Goal: Task Accomplishment & Management: Use online tool/utility

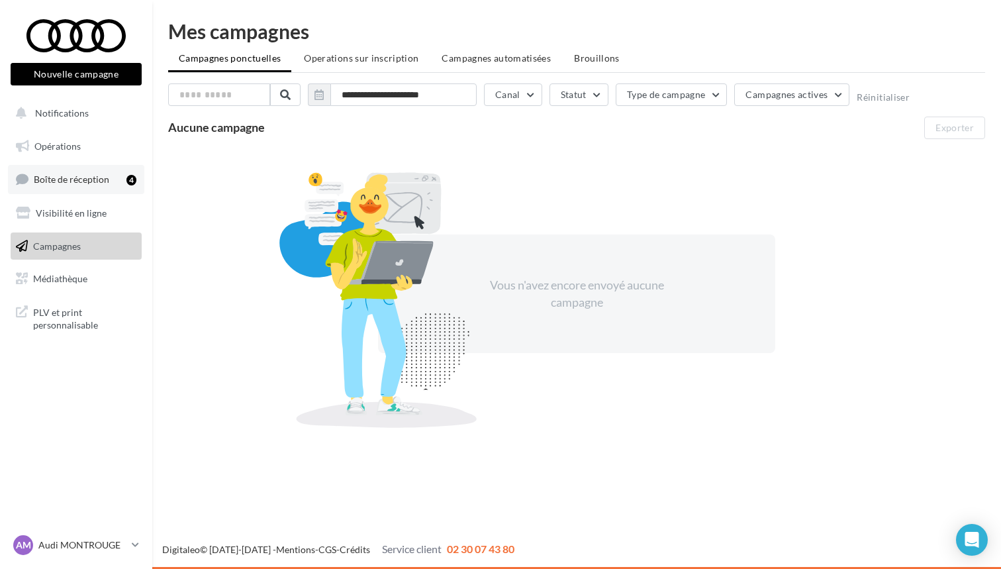
click at [86, 169] on link "Boîte de réception 4" at bounding box center [76, 179] width 136 height 28
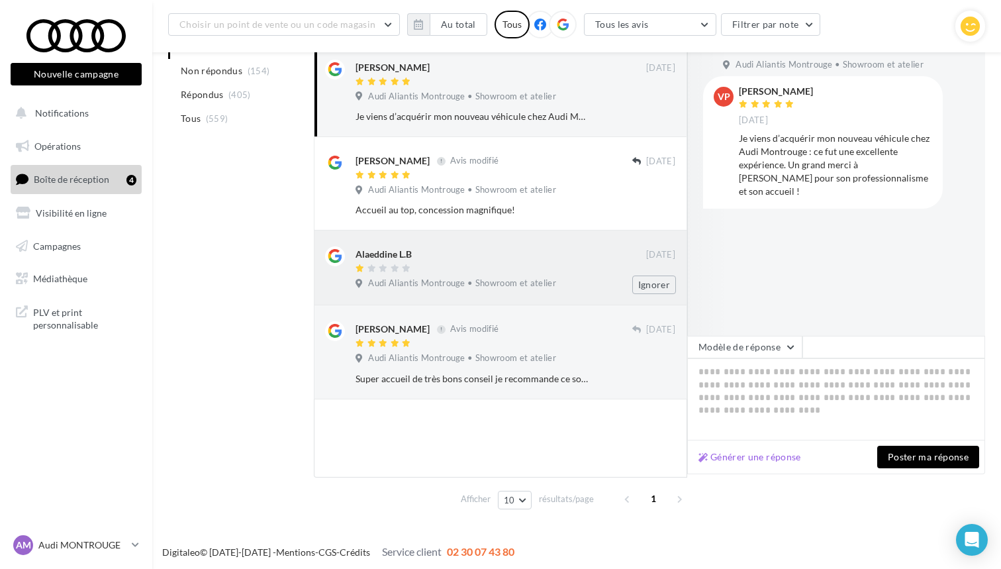
scroll to position [176, 0]
click at [539, 285] on span "Audi Aliantis Montrouge • Showroom et atelier" at bounding box center [462, 284] width 188 height 12
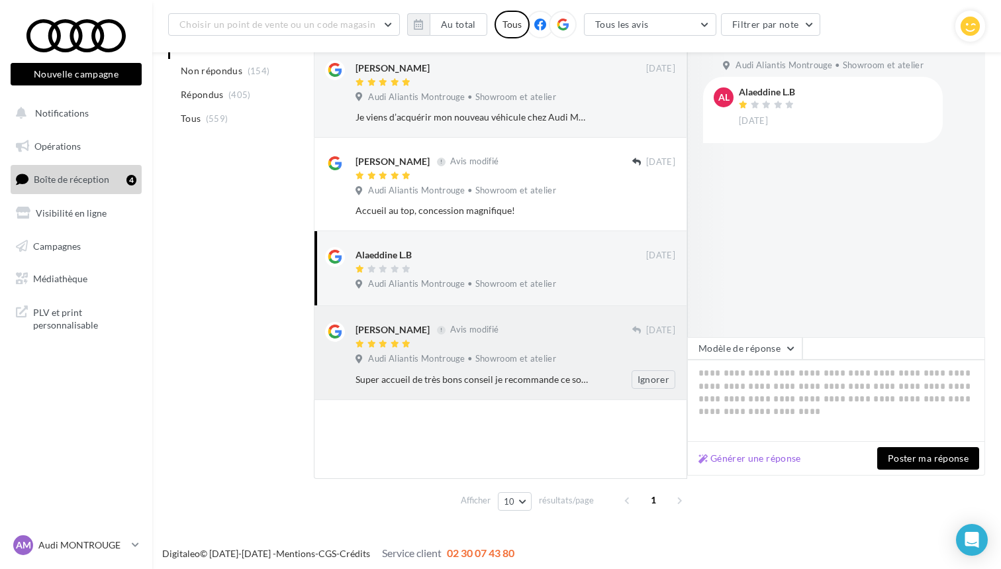
click at [491, 357] on span "Audi Aliantis Montrouge • Showroom et atelier" at bounding box center [462, 359] width 188 height 12
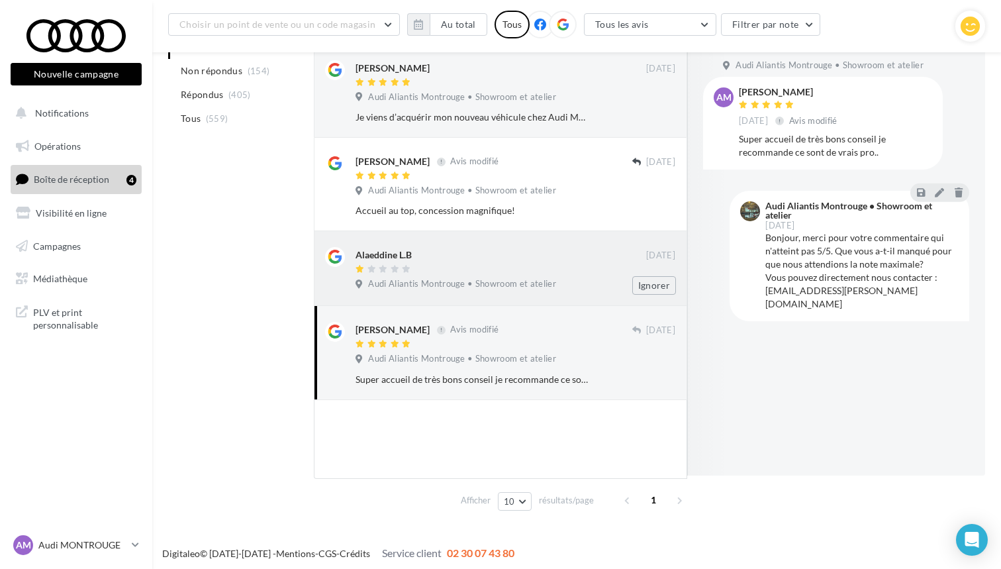
click at [463, 264] on div at bounding box center [500, 269] width 291 height 11
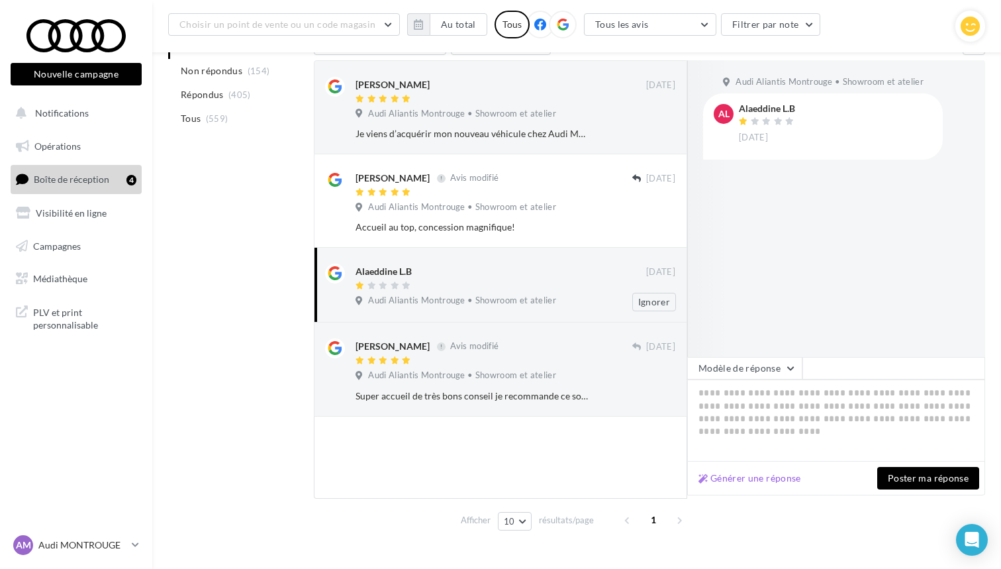
scroll to position [143, 0]
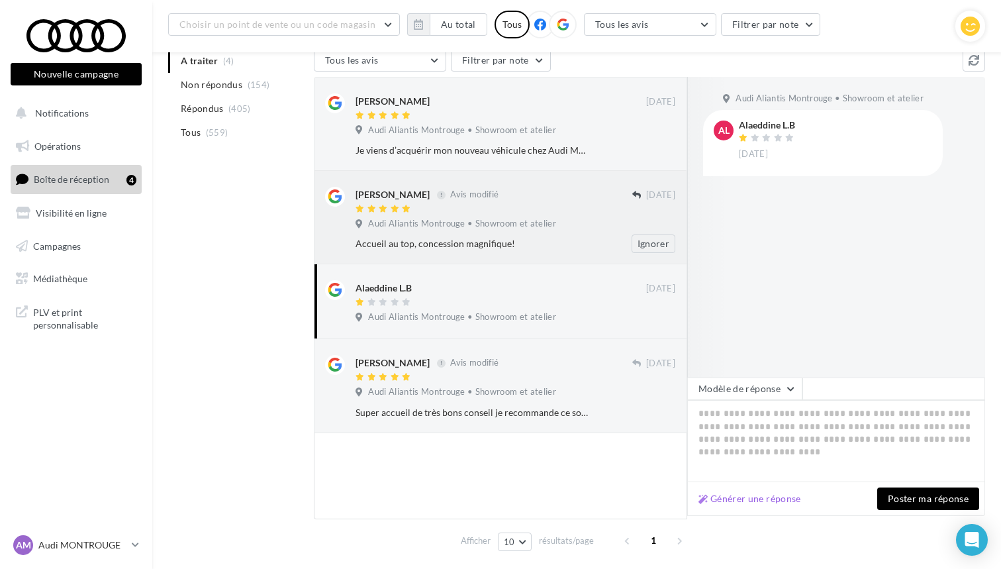
click at [459, 211] on div at bounding box center [493, 209] width 277 height 11
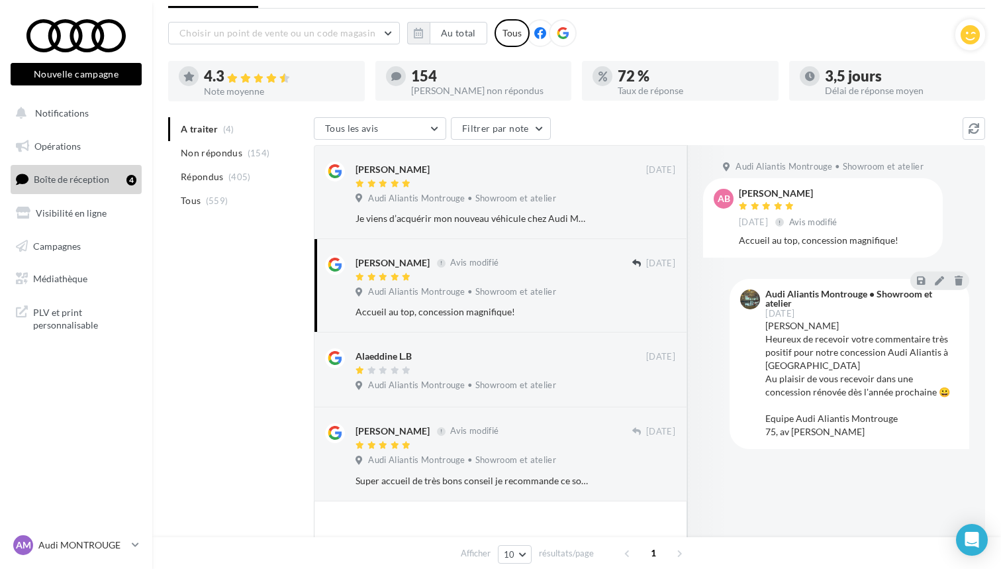
scroll to position [59, 0]
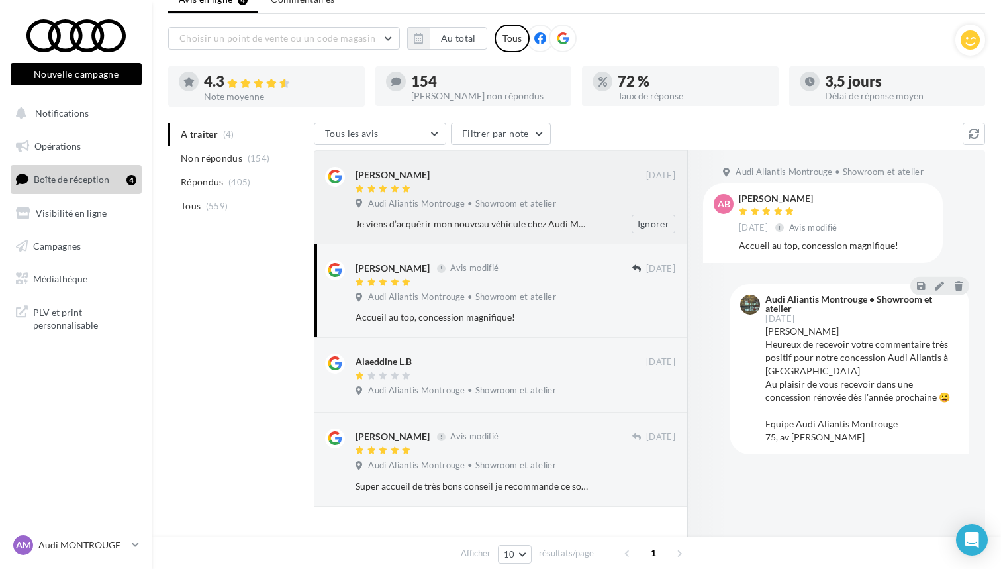
click at [516, 221] on div "Je viens d’acquérir mon nouveau véhicule chez Audi Montrouge : ce fut une excel…" at bounding box center [472, 223] width 234 height 13
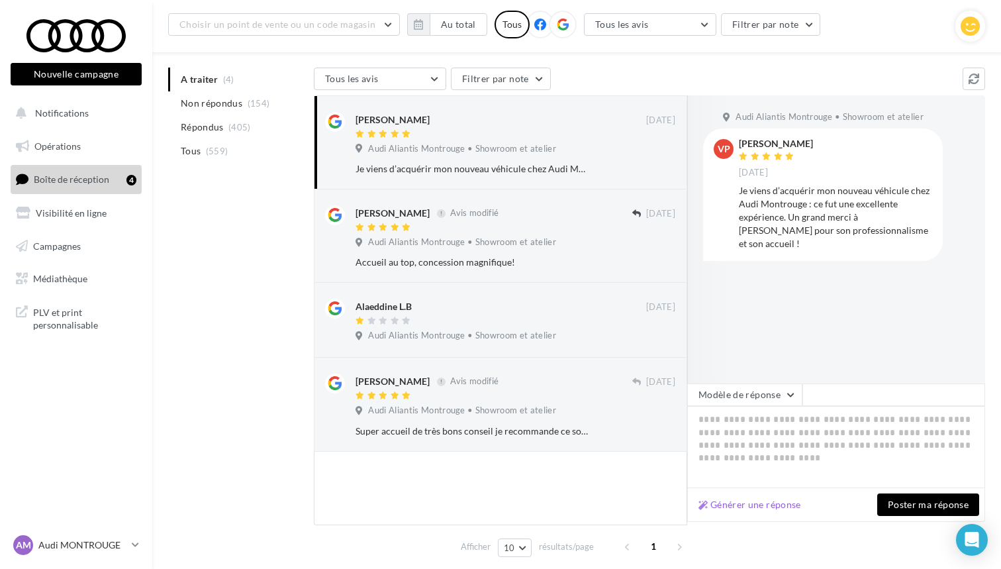
scroll to position [136, 0]
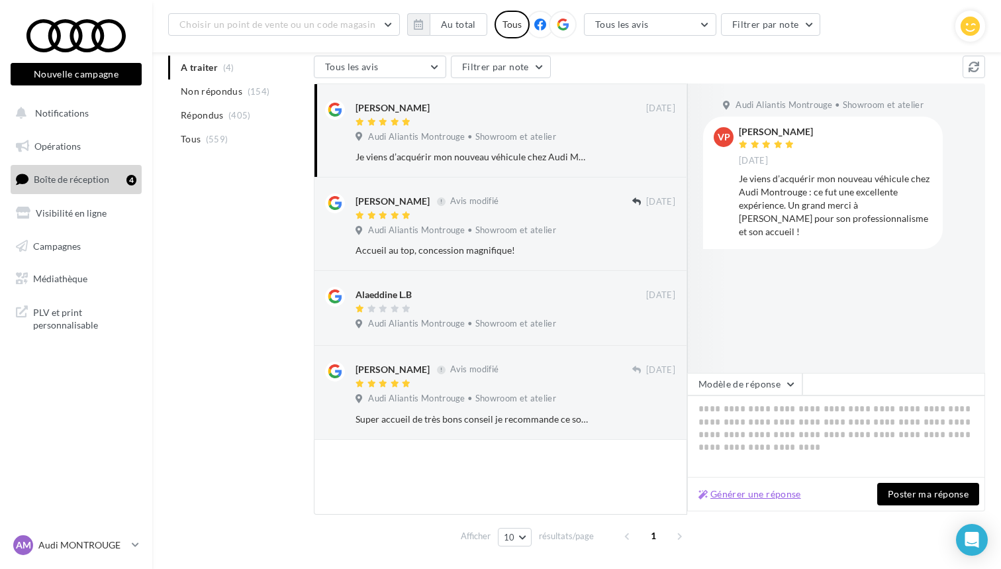
click at [768, 489] on button "Générer une réponse" at bounding box center [749, 494] width 113 height 16
type textarea "**********"
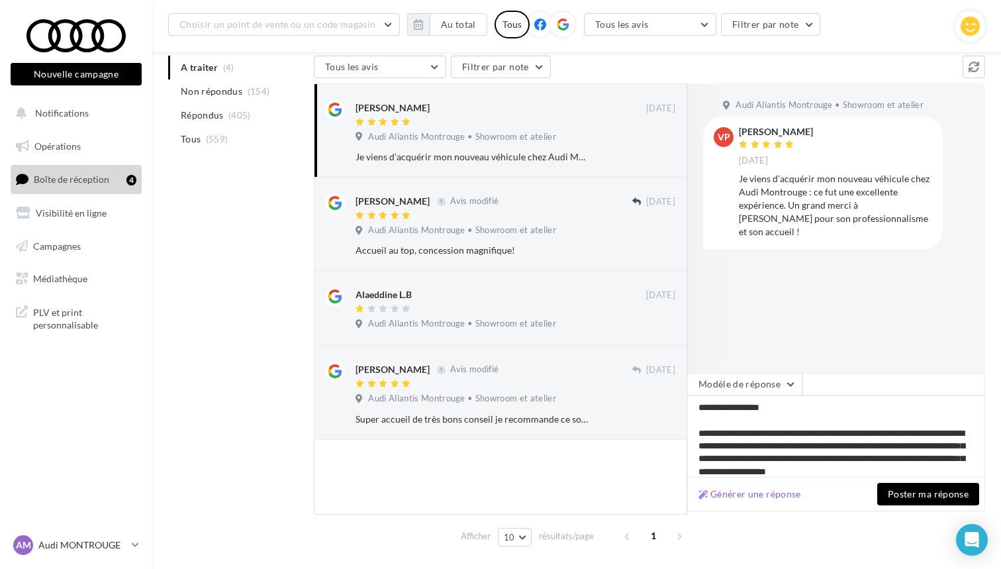
click at [910, 494] on button "Poster ma réponse" at bounding box center [928, 494] width 102 height 23
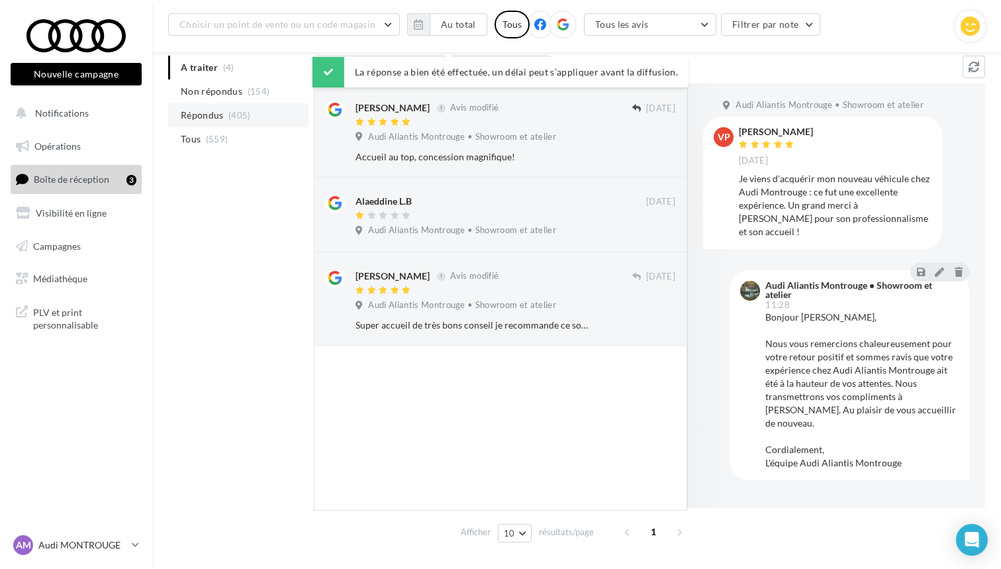
click at [214, 109] on span "Répondus" at bounding box center [202, 115] width 43 height 13
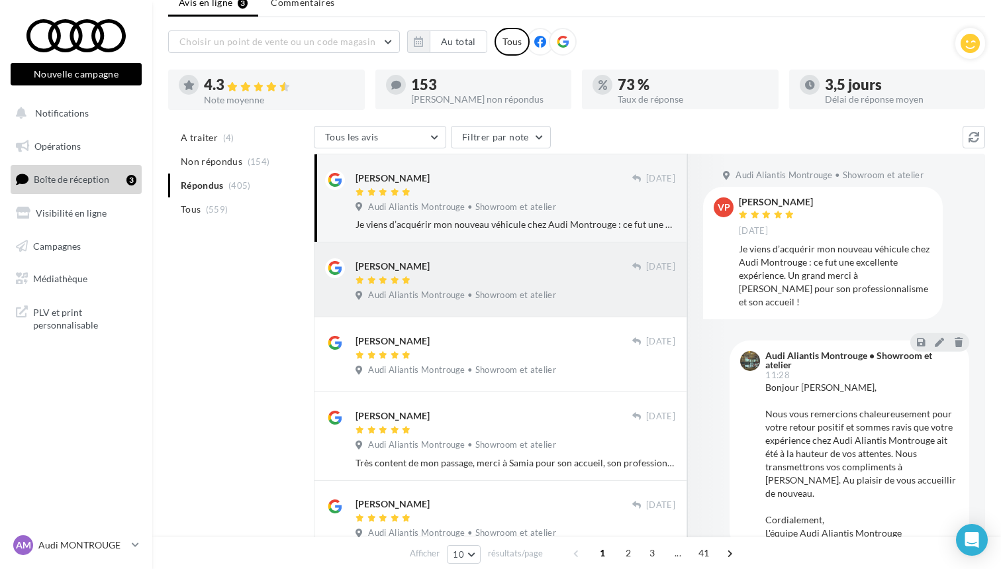
scroll to position [56, 0]
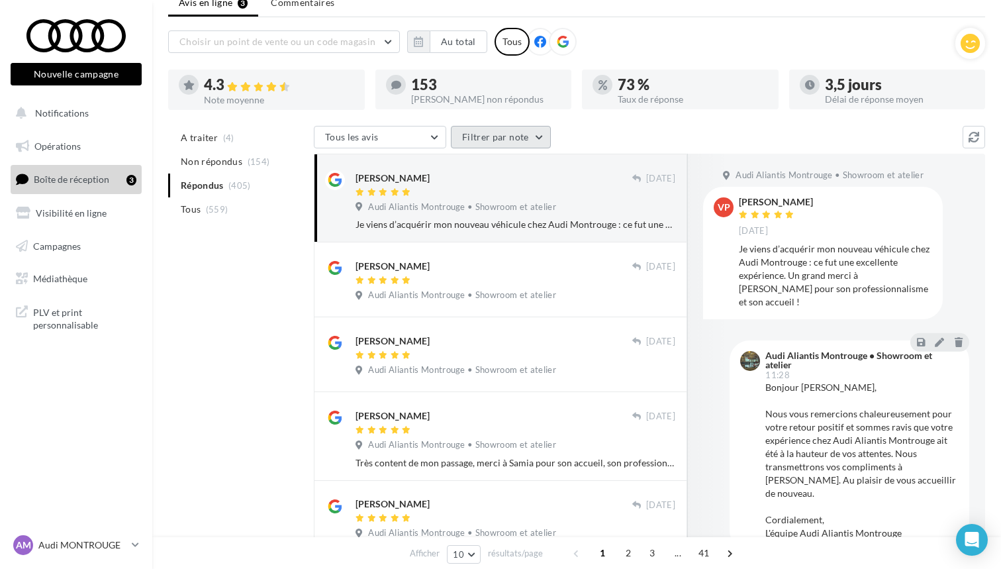
click at [493, 148] on button "Filtrer par note" at bounding box center [501, 137] width 100 height 23
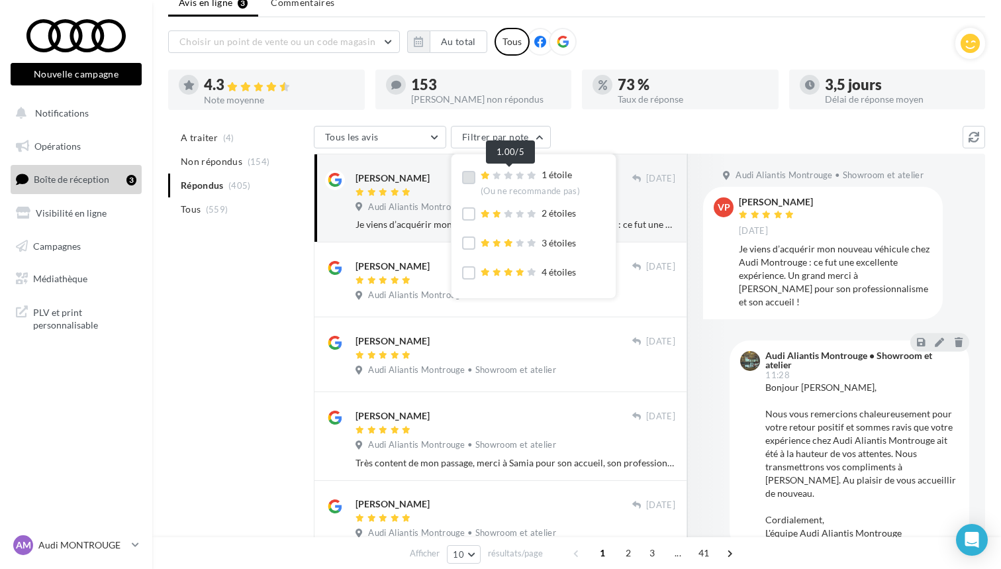
click at [507, 175] on icon at bounding box center [508, 175] width 9 height 8
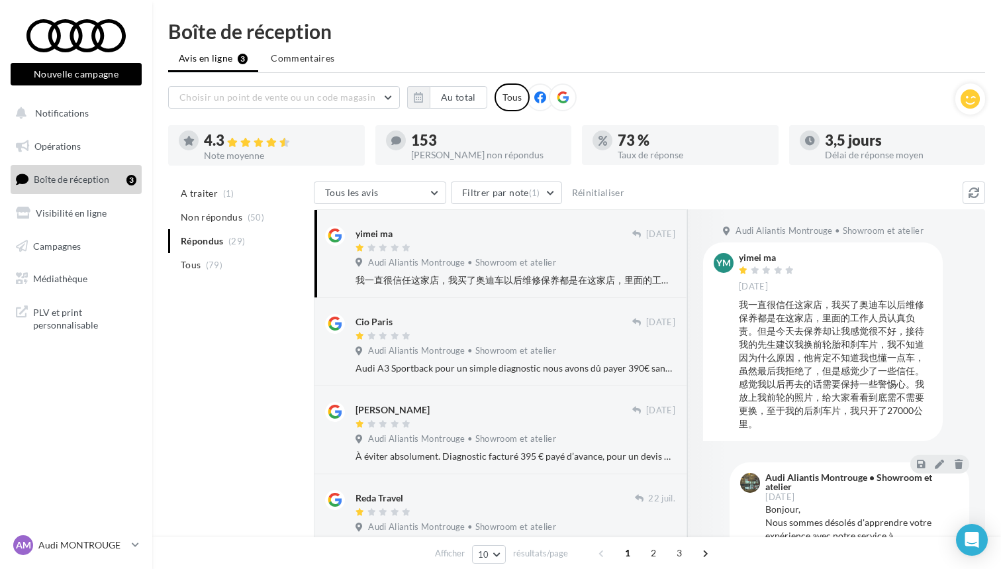
scroll to position [0, 0]
click at [453, 100] on button "Au total" at bounding box center [459, 97] width 58 height 23
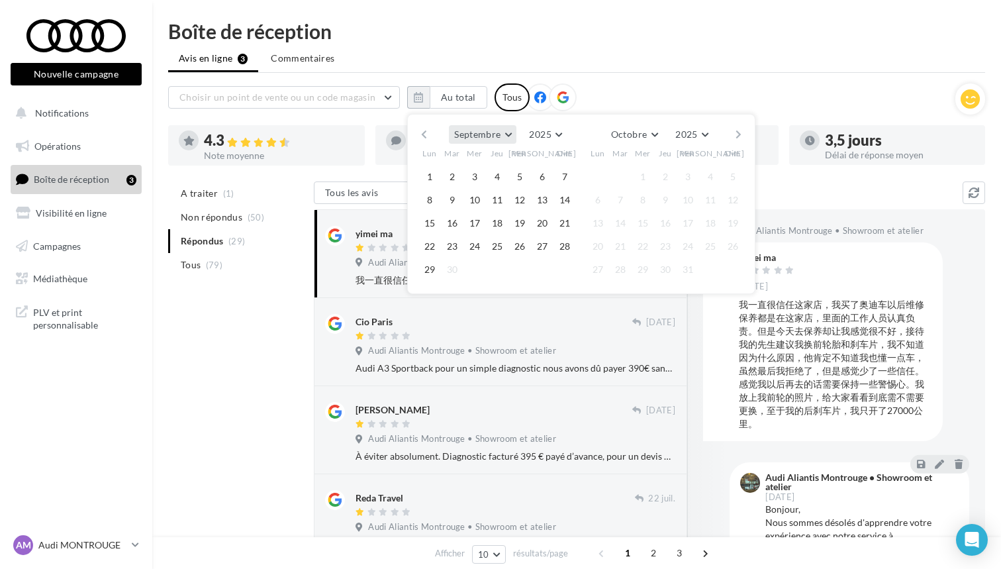
click at [510, 136] on button "Septembre" at bounding box center [483, 134] width 68 height 19
click at [491, 182] on button "Avril" at bounding box center [495, 186] width 93 height 24
click at [643, 140] on button "Mai" at bounding box center [633, 134] width 38 height 19
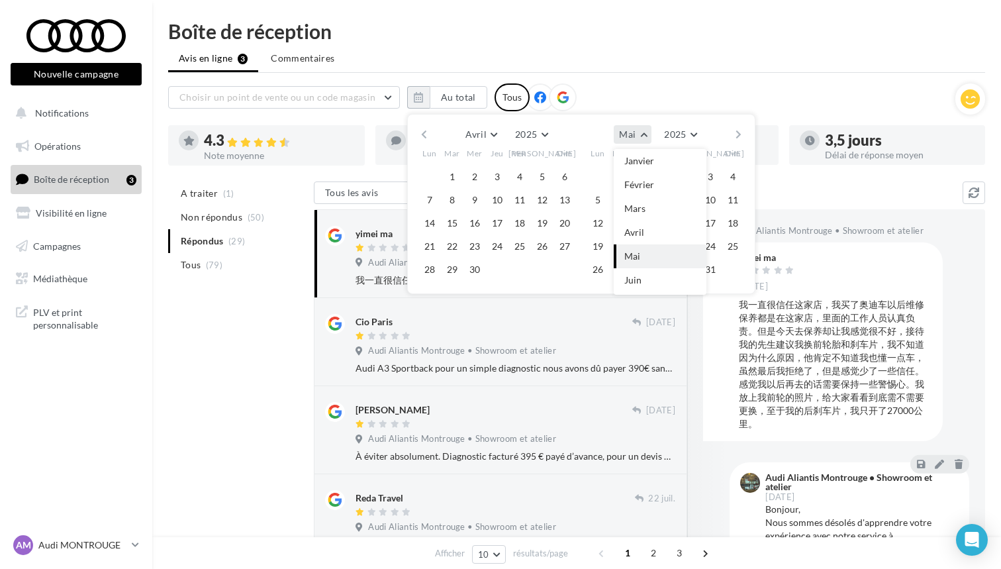
scroll to position [71, 0]
click at [651, 277] on span "Septembre" at bounding box center [646, 279] width 44 height 11
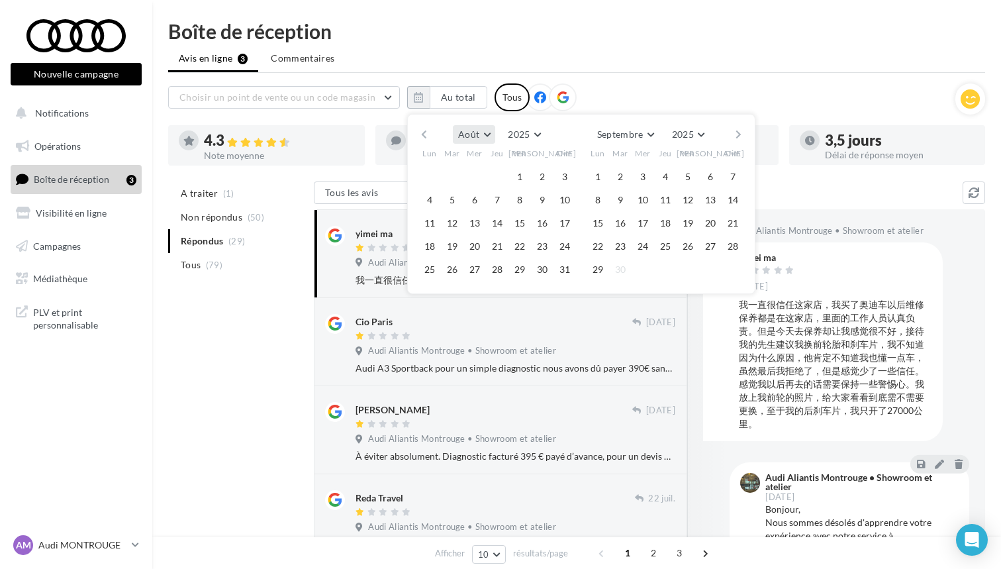
click at [475, 140] on span "Août" at bounding box center [468, 133] width 21 height 11
click at [491, 229] on button "Avril" at bounding box center [499, 224] width 93 height 24
click at [454, 175] on button "1" at bounding box center [452, 177] width 20 height 20
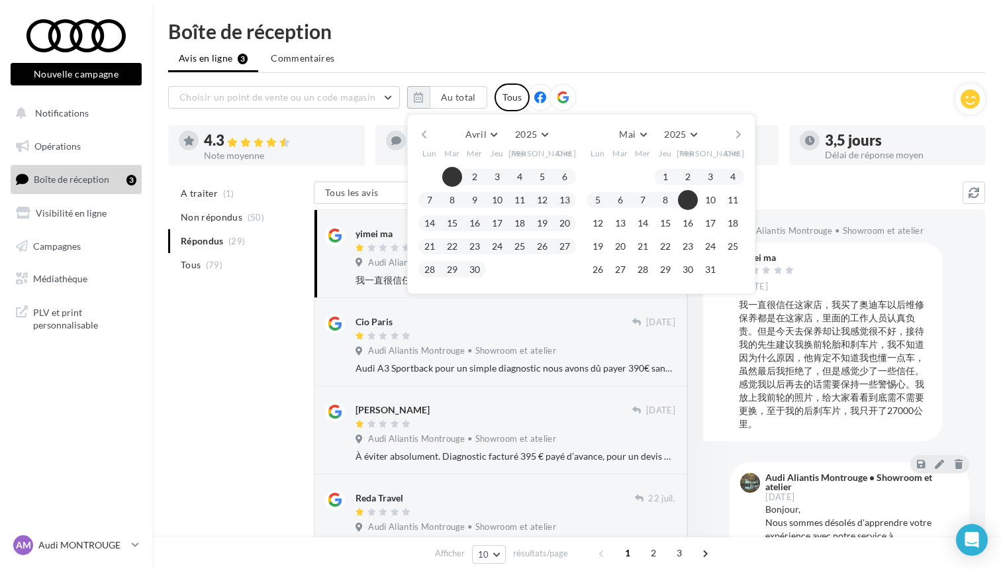
click at [736, 138] on button "button" at bounding box center [738, 134] width 11 height 19
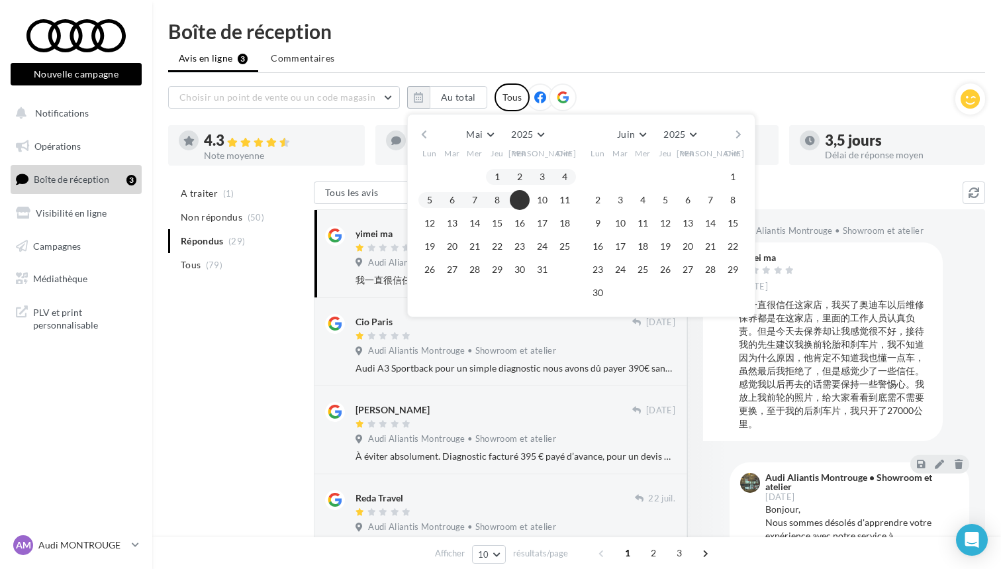
click at [736, 138] on button "button" at bounding box center [738, 134] width 11 height 19
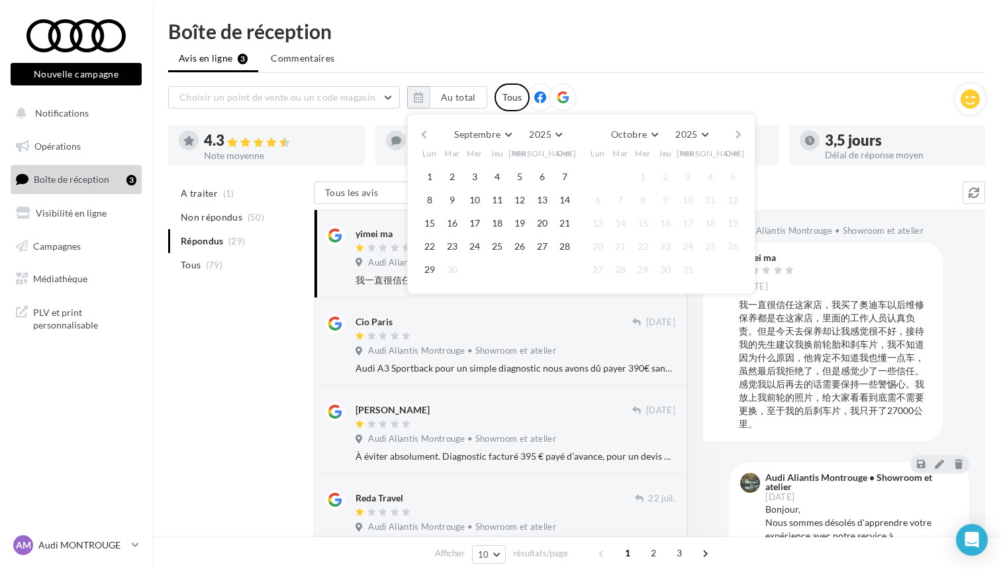
click at [736, 138] on button "button" at bounding box center [738, 134] width 11 height 19
click at [425, 132] on button "button" at bounding box center [423, 134] width 11 height 19
click at [428, 271] on button "29" at bounding box center [430, 270] width 20 height 20
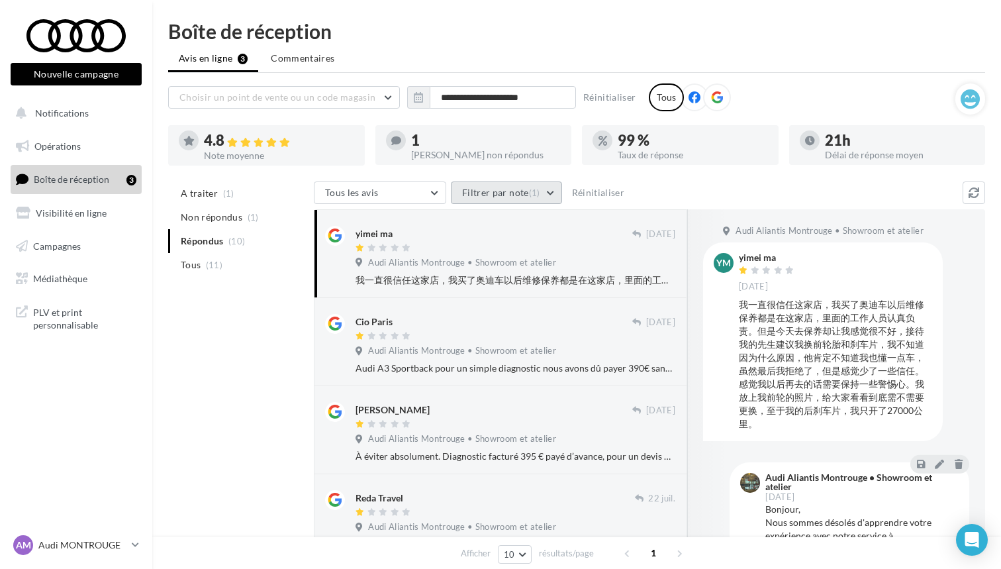
click at [536, 200] on button "Filtrer par note (1)" at bounding box center [506, 192] width 111 height 23
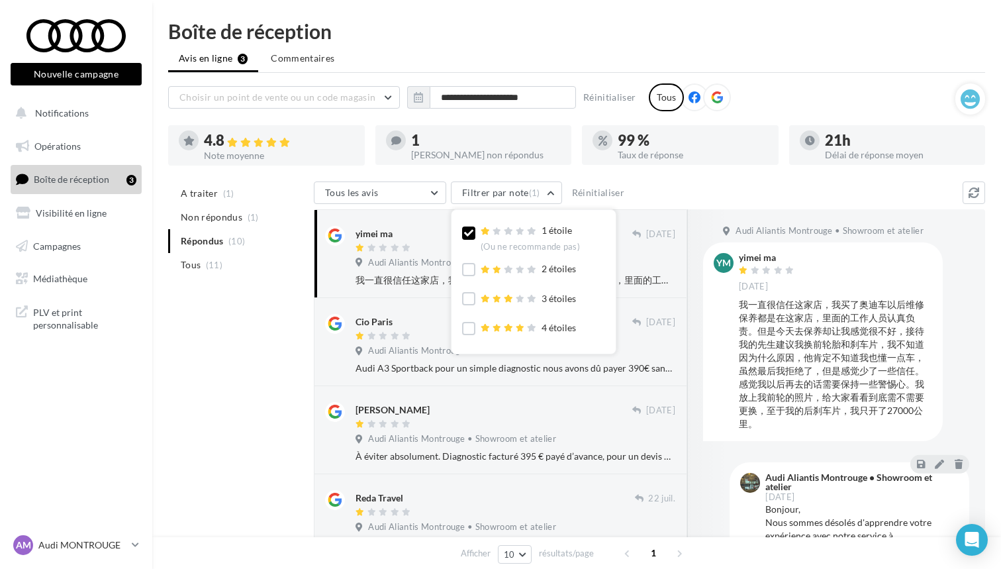
click at [471, 235] on icon at bounding box center [468, 232] width 9 height 9
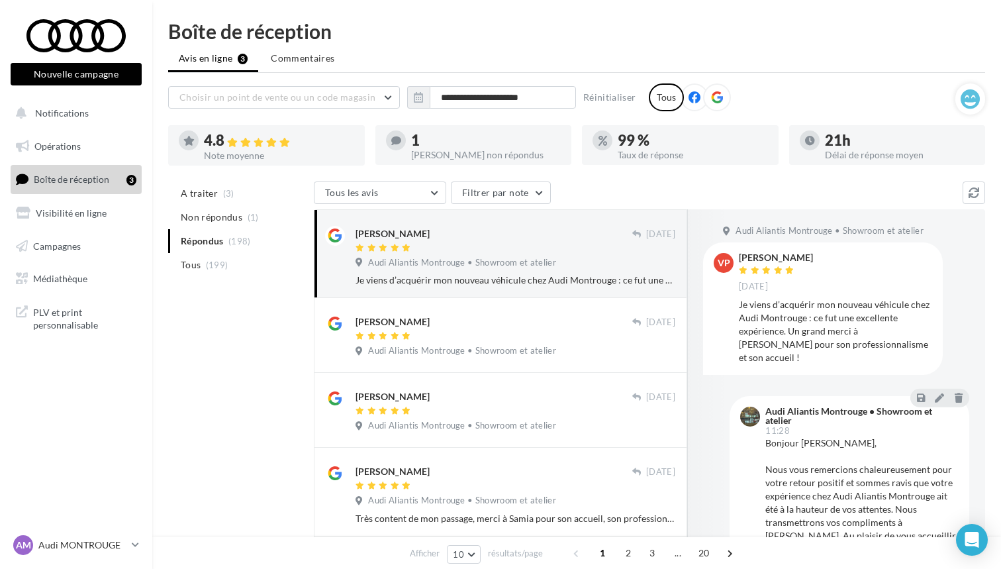
click at [277, 154] on div "Note moyenne" at bounding box center [279, 155] width 150 height 9
click at [222, 148] on div "4.8" at bounding box center [279, 140] width 150 height 15
click at [205, 151] on div "Note moyenne" at bounding box center [279, 155] width 150 height 9
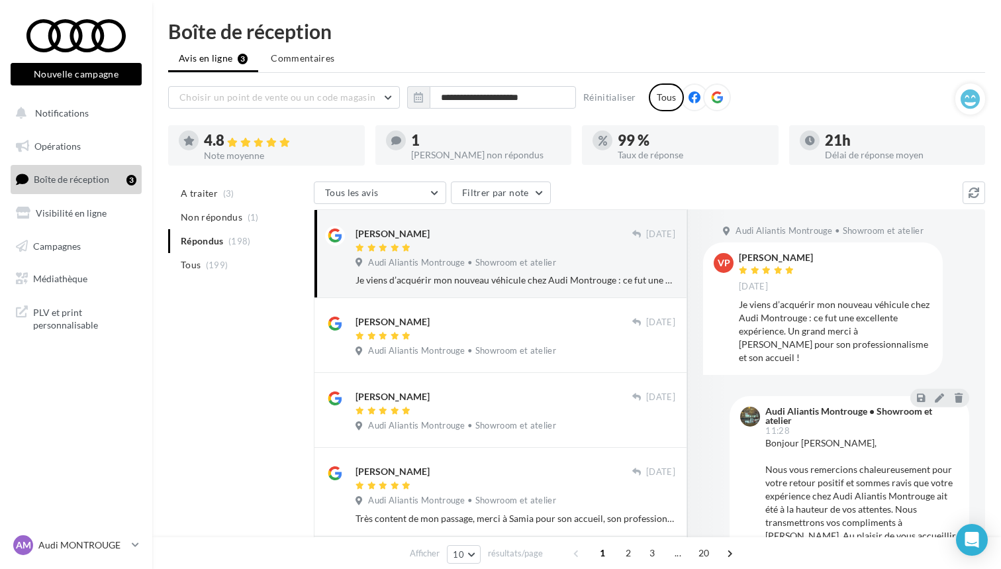
click at [183, 133] on div at bounding box center [189, 140] width 20 height 20
click at [230, 269] on li "Tous (199)" at bounding box center [238, 265] width 140 height 24
click at [190, 137] on icon at bounding box center [188, 141] width 11 height 10
click at [220, 140] on div "4.8" at bounding box center [279, 140] width 150 height 15
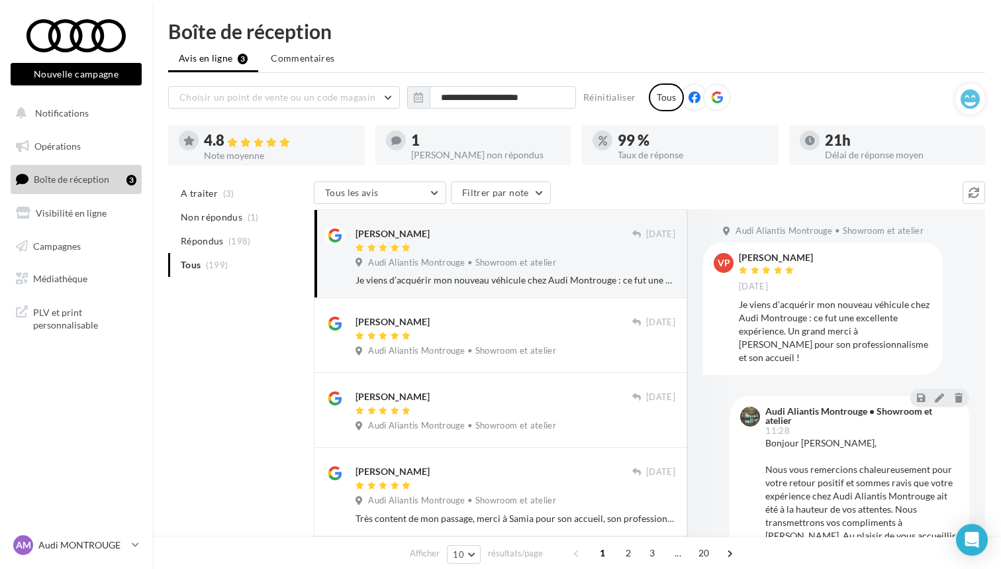
click at [717, 99] on icon at bounding box center [717, 97] width 12 height 12
click at [692, 97] on icon at bounding box center [694, 97] width 12 height 12
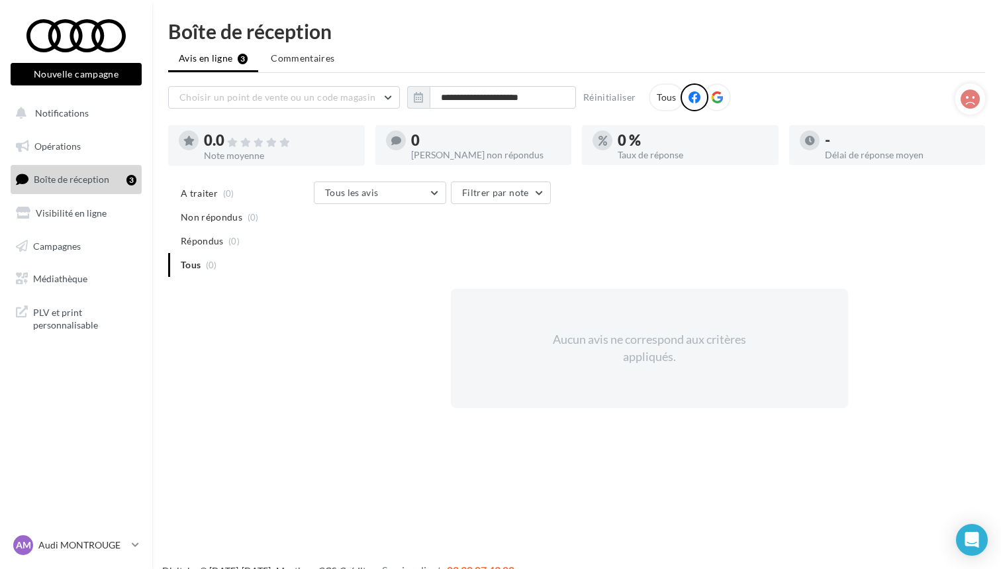
click at [716, 97] on icon at bounding box center [717, 97] width 12 height 12
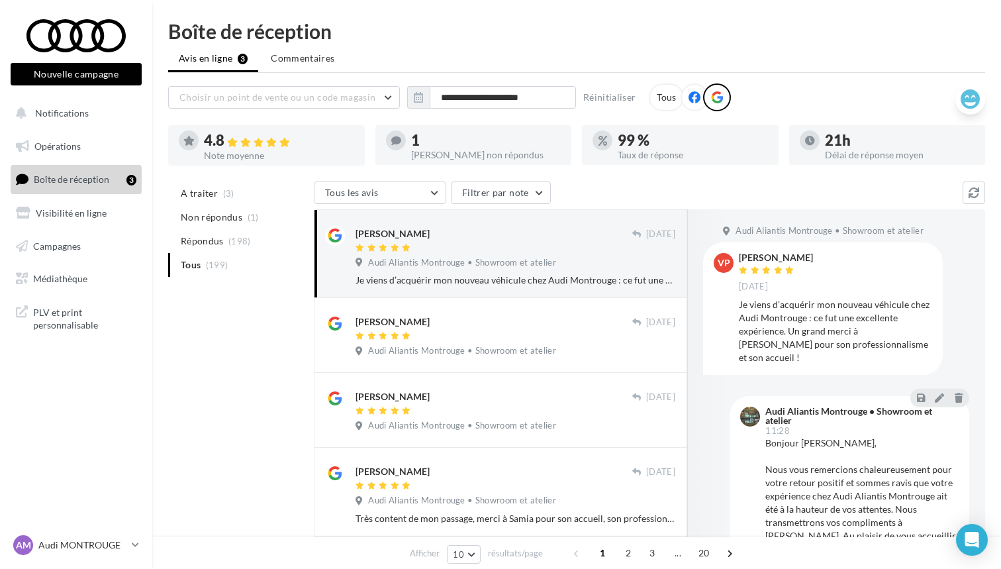
click at [972, 100] on icon at bounding box center [970, 99] width 19 height 20
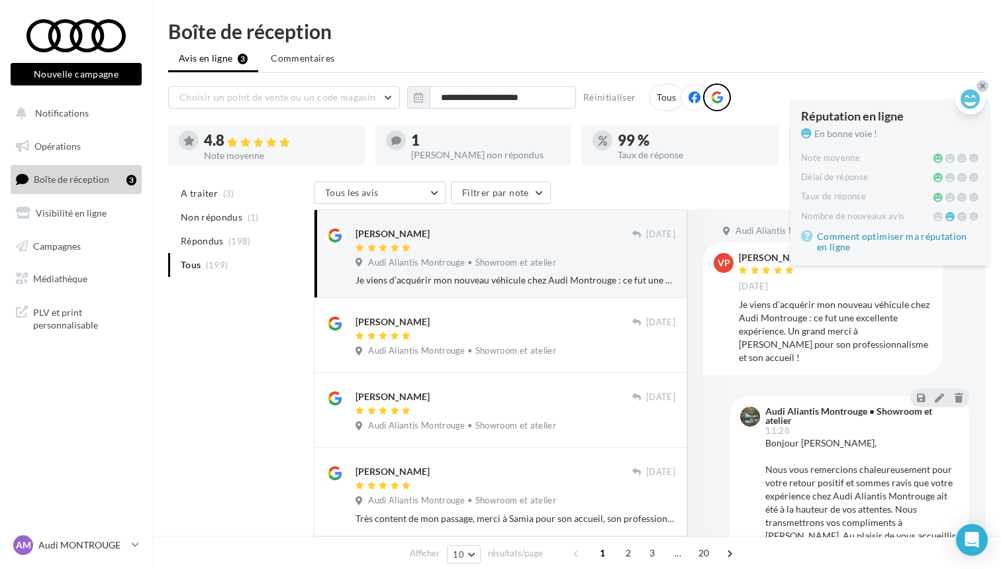
click at [986, 83] on div at bounding box center [982, 86] width 12 height 12
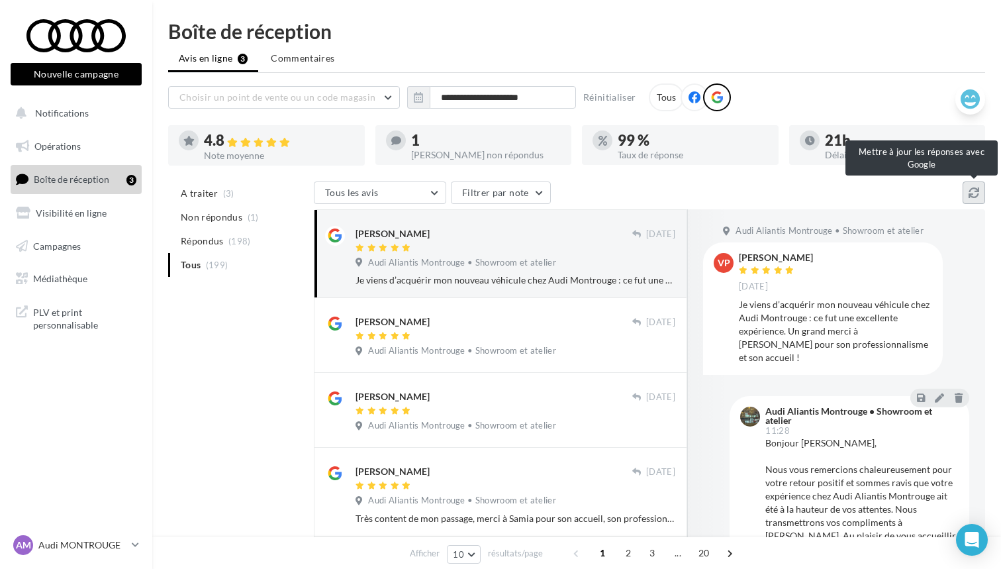
click at [978, 199] on button at bounding box center [974, 192] width 23 height 23
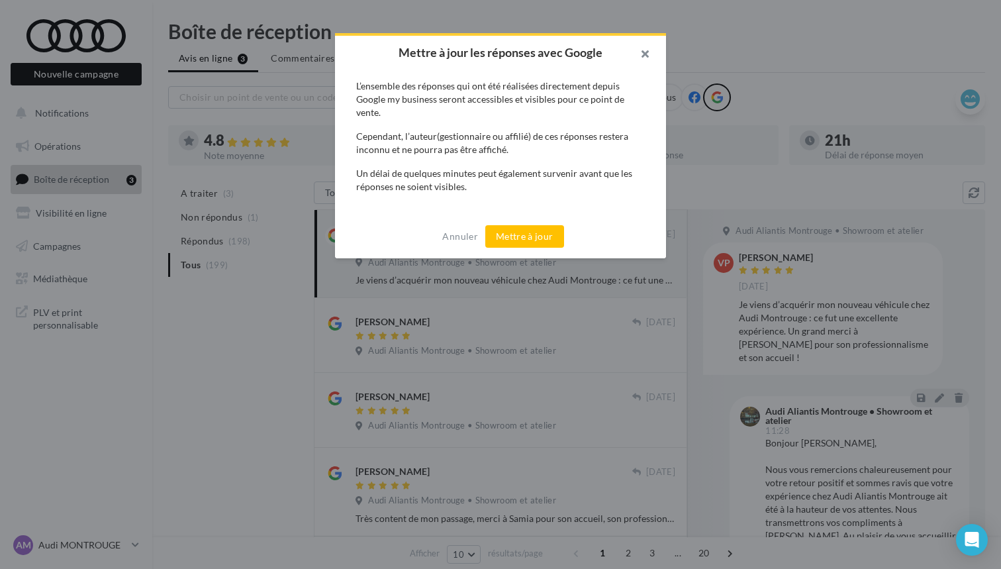
click at [644, 52] on button "button" at bounding box center [639, 56] width 53 height 40
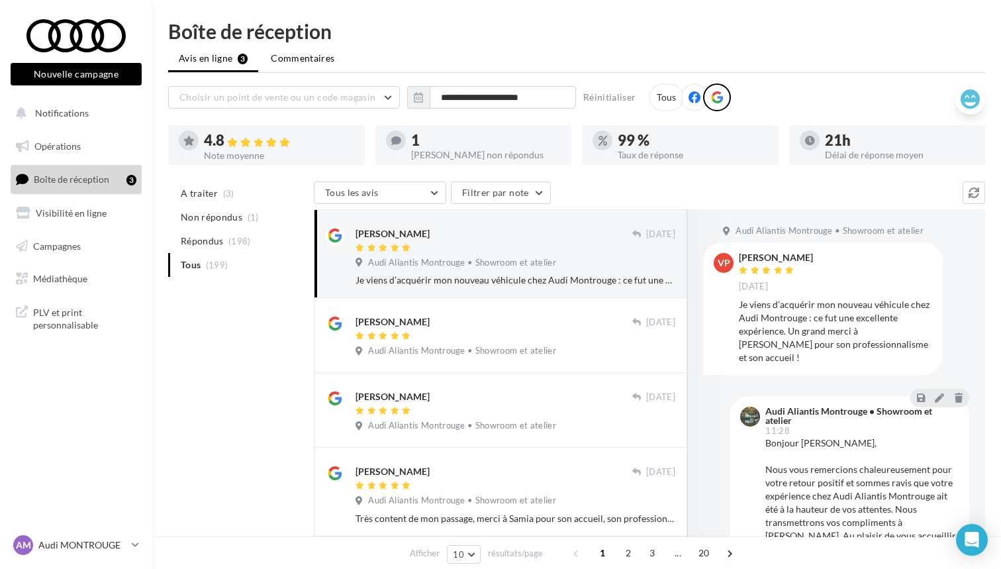
click at [289, 64] on span "Commentaires" at bounding box center [303, 58] width 64 height 13
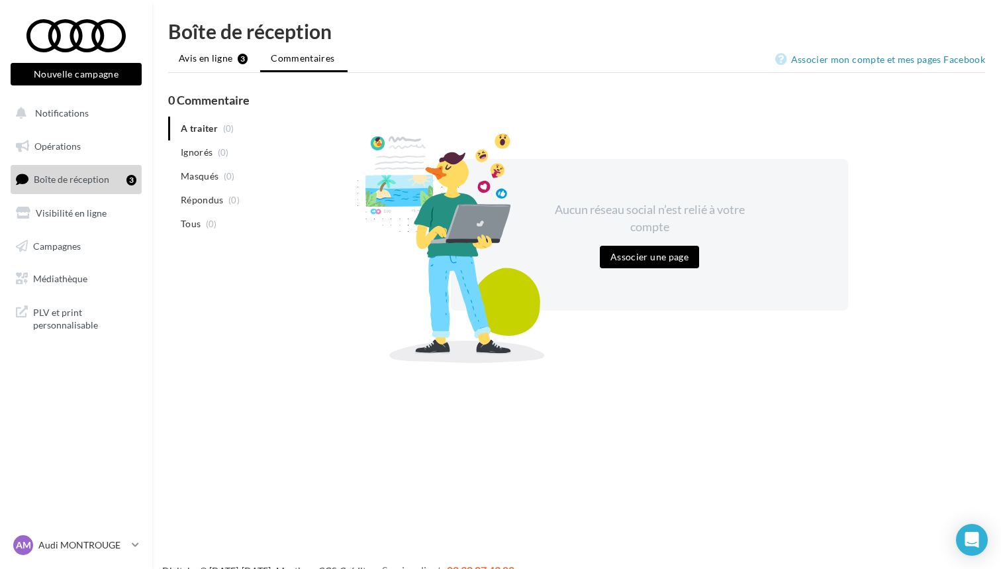
click at [224, 56] on span "Avis en ligne" at bounding box center [206, 58] width 54 height 13
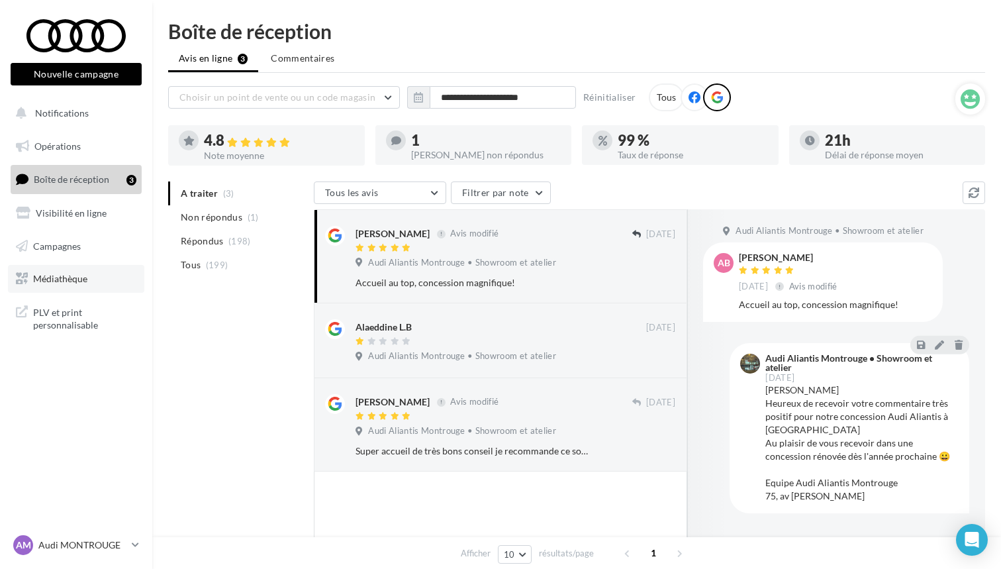
click at [77, 276] on span "Médiathèque" at bounding box center [60, 278] width 54 height 11
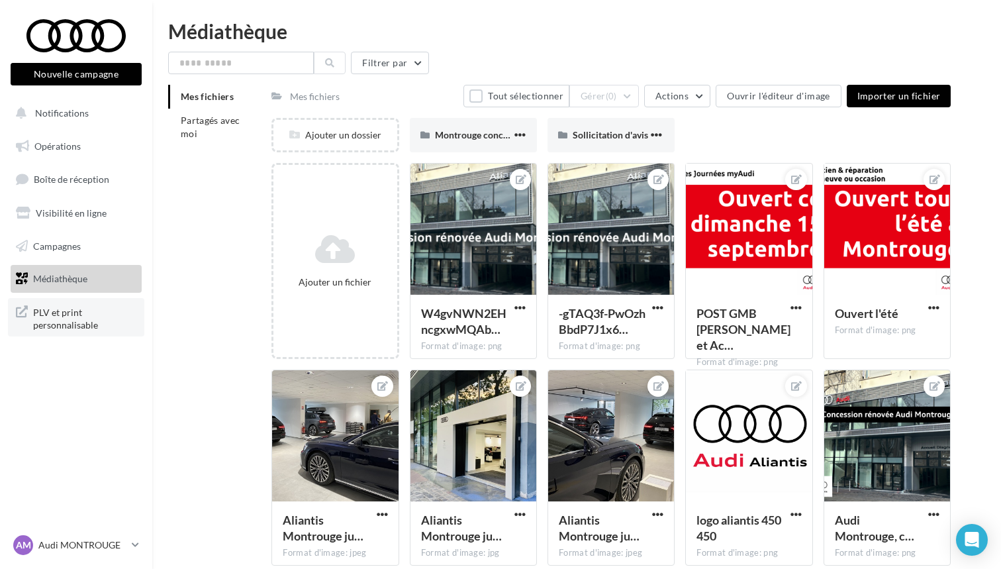
click at [66, 312] on span "PLV et print personnalisable" at bounding box center [84, 317] width 103 height 28
click at [75, 71] on button "Nouvelle campagne" at bounding box center [76, 74] width 131 height 23
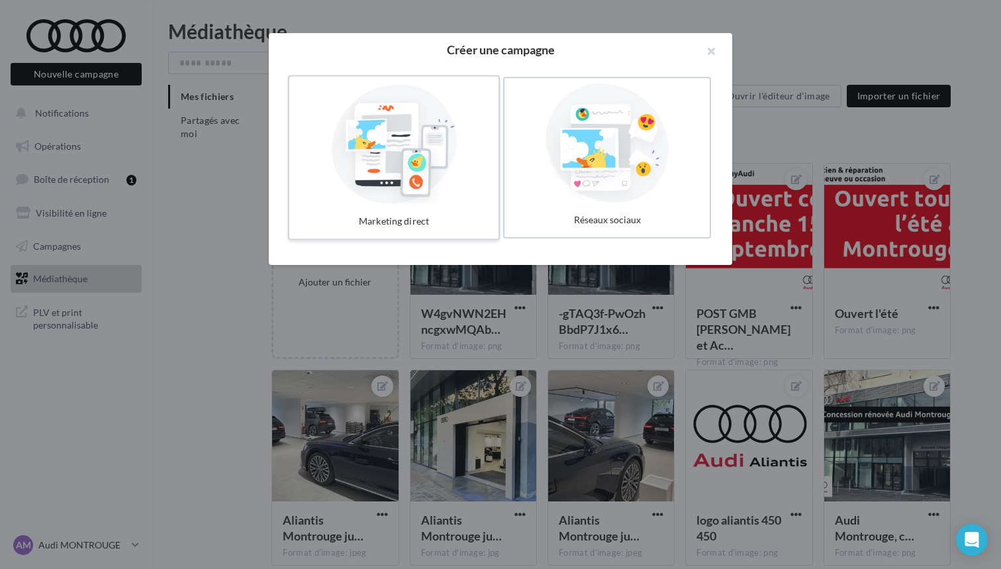
click at [418, 160] on div at bounding box center [394, 143] width 199 height 122
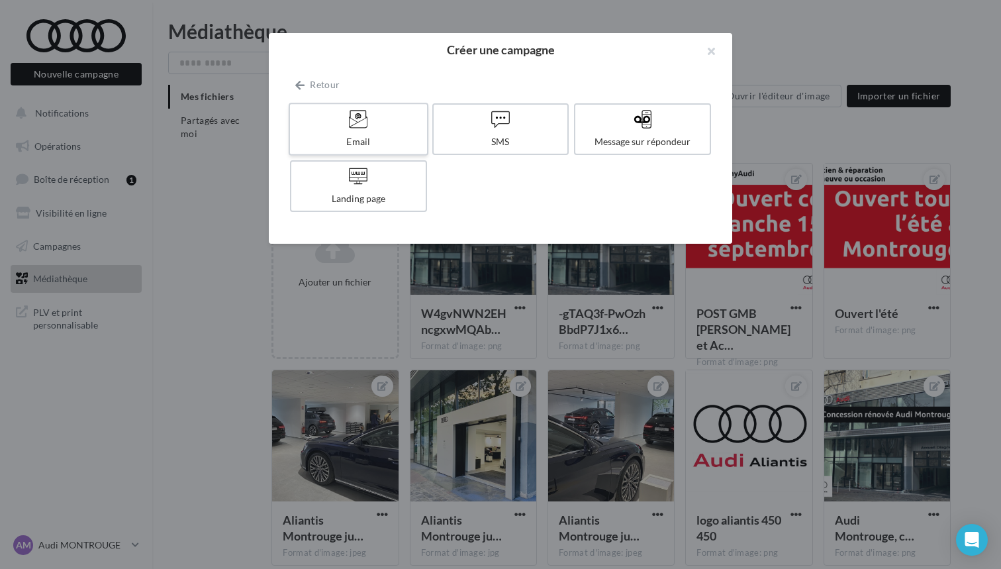
click at [391, 133] on label "Email" at bounding box center [359, 129] width 140 height 53
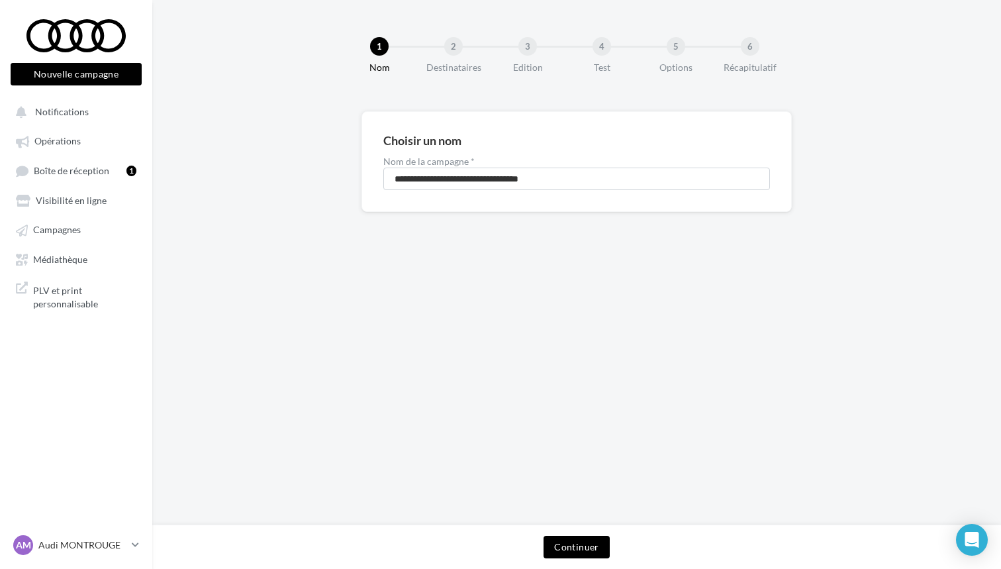
click at [576, 544] on button "Continuer" at bounding box center [577, 547] width 66 height 23
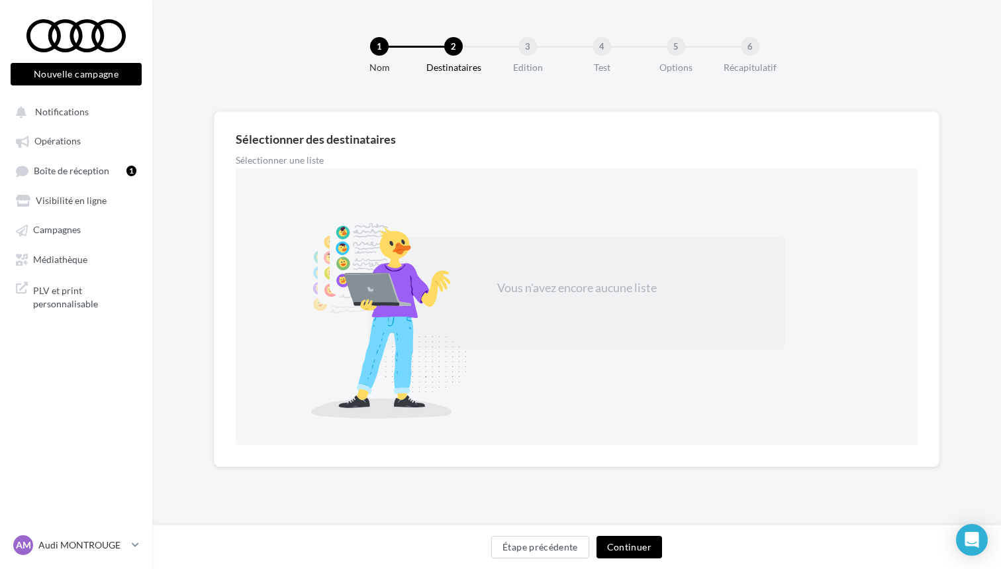
click at [535, 288] on div "Vous n'avez encore aucune liste" at bounding box center [577, 287] width 248 height 17
click at [458, 229] on div at bounding box center [387, 317] width 232 height 202
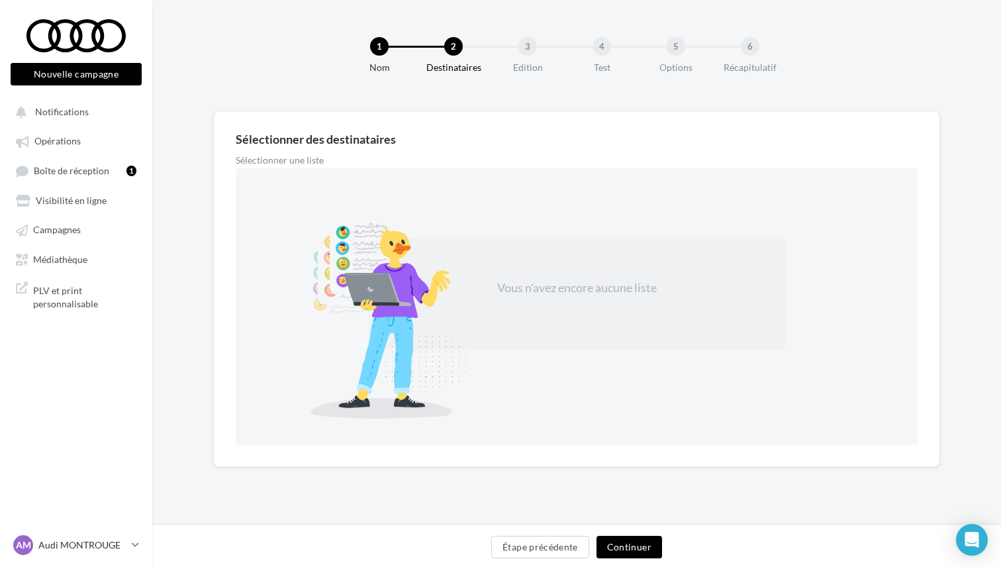
click at [530, 48] on div "3" at bounding box center [527, 46] width 19 height 19
click at [622, 549] on button "Continuer" at bounding box center [629, 547] width 66 height 23
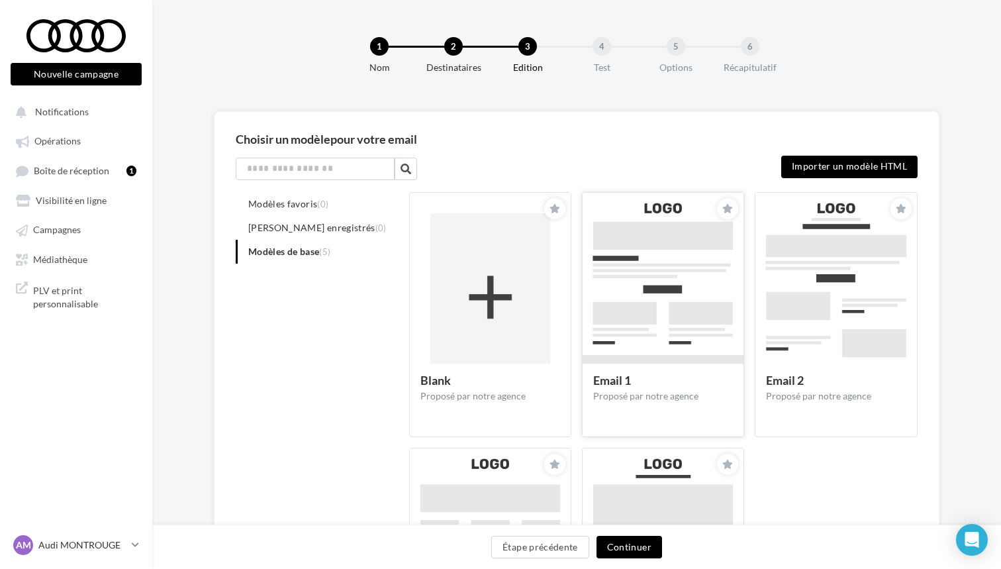
click at [618, 357] on img at bounding box center [663, 297] width 161 height 209
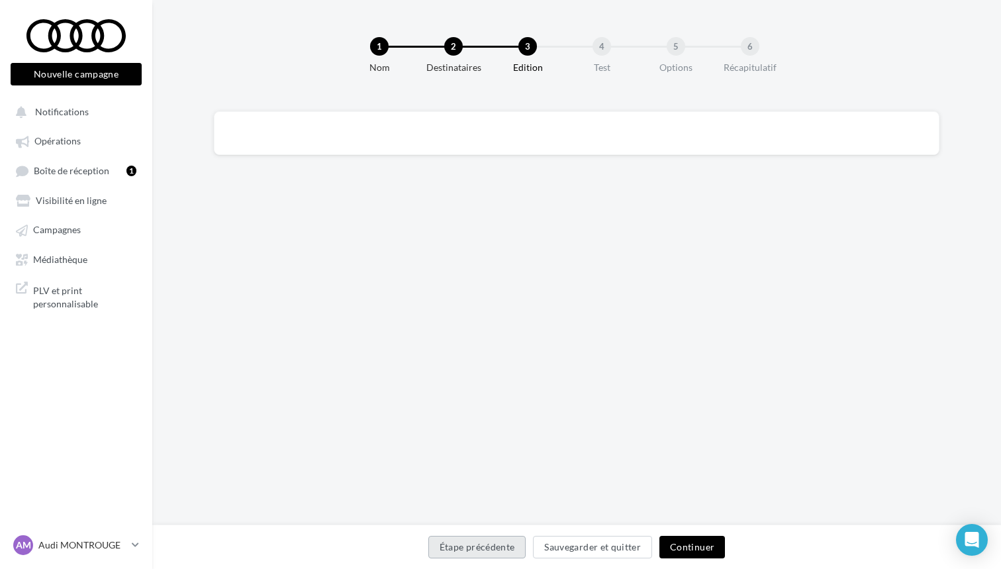
click at [492, 548] on button "Étape précédente" at bounding box center [477, 547] width 98 height 23
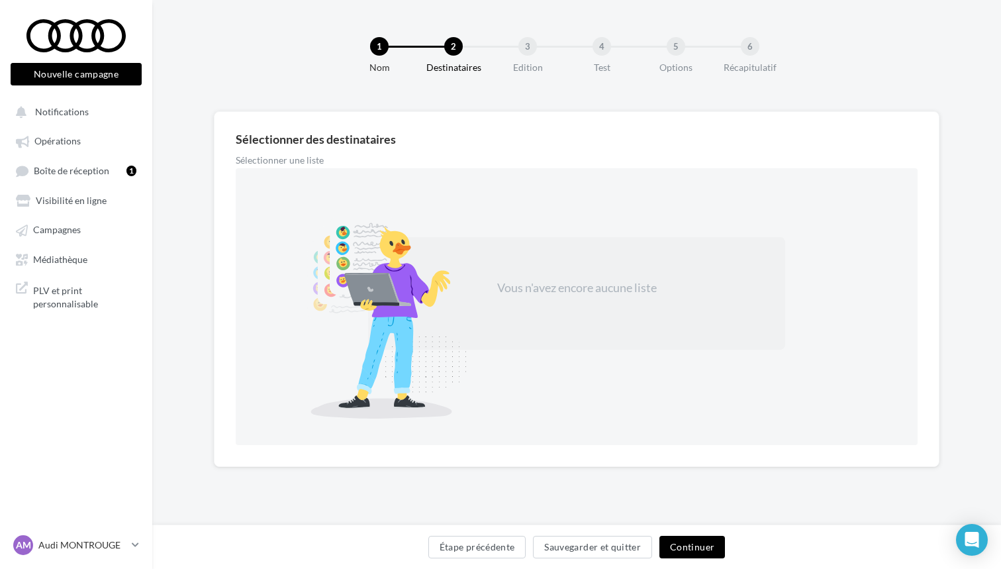
click at [492, 548] on button "Étape précédente" at bounding box center [477, 547] width 98 height 23
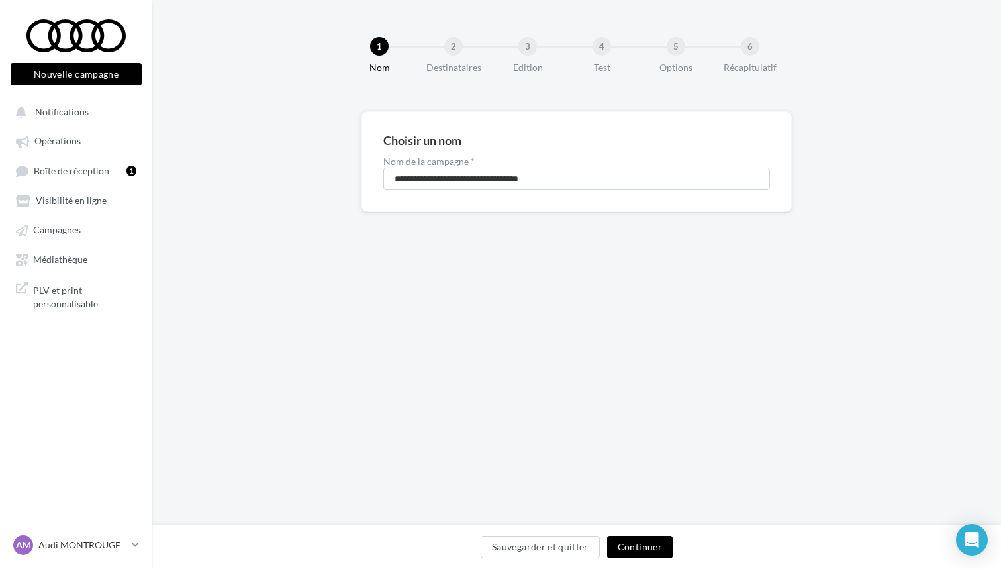
click at [492, 548] on button "Sauvegarder et quitter" at bounding box center [540, 547] width 119 height 23
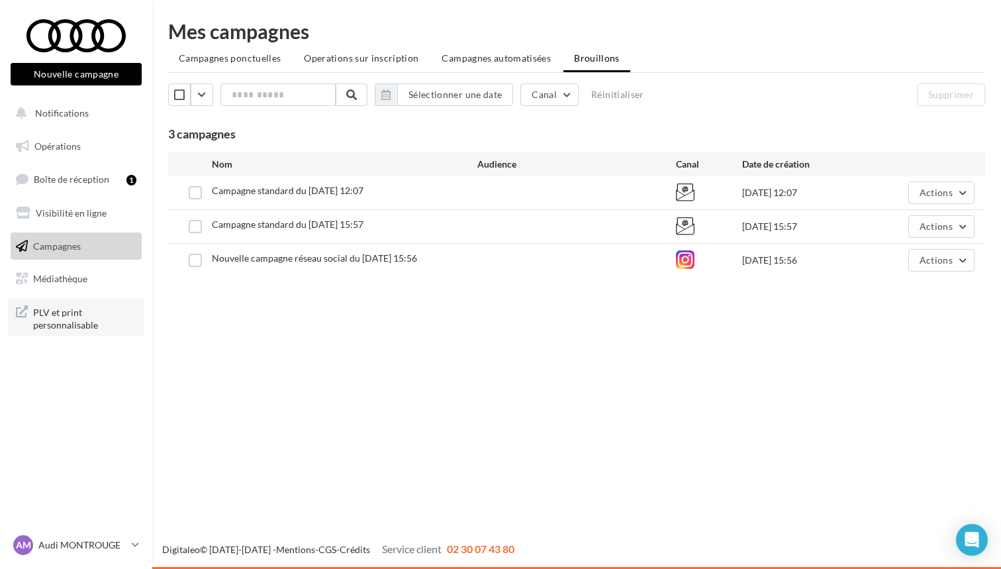
click at [85, 325] on span "PLV et print personnalisable" at bounding box center [84, 317] width 103 height 28
click at [954, 261] on button "Actions" at bounding box center [941, 260] width 66 height 23
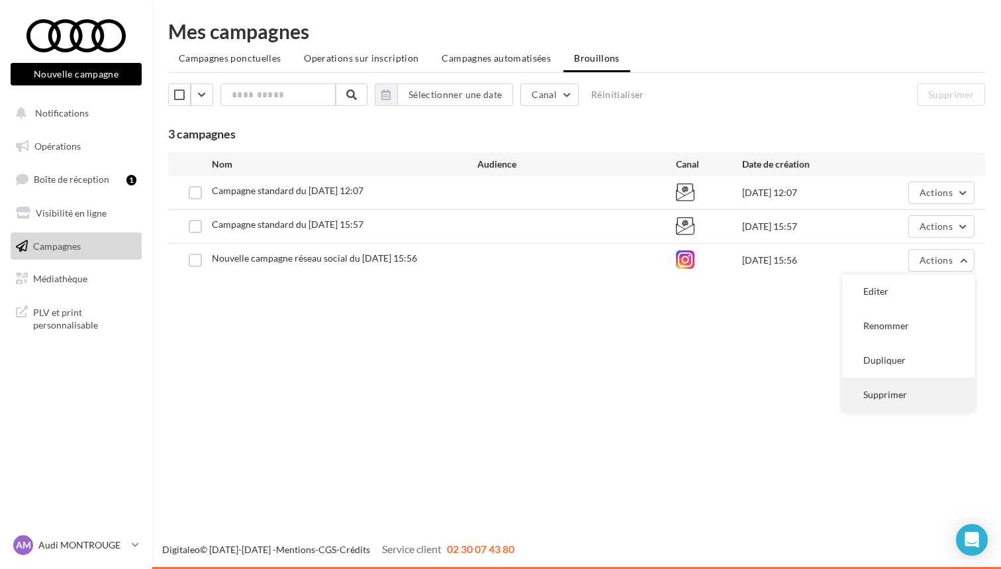
click at [920, 380] on button "Supprimer" at bounding box center [908, 394] width 132 height 34
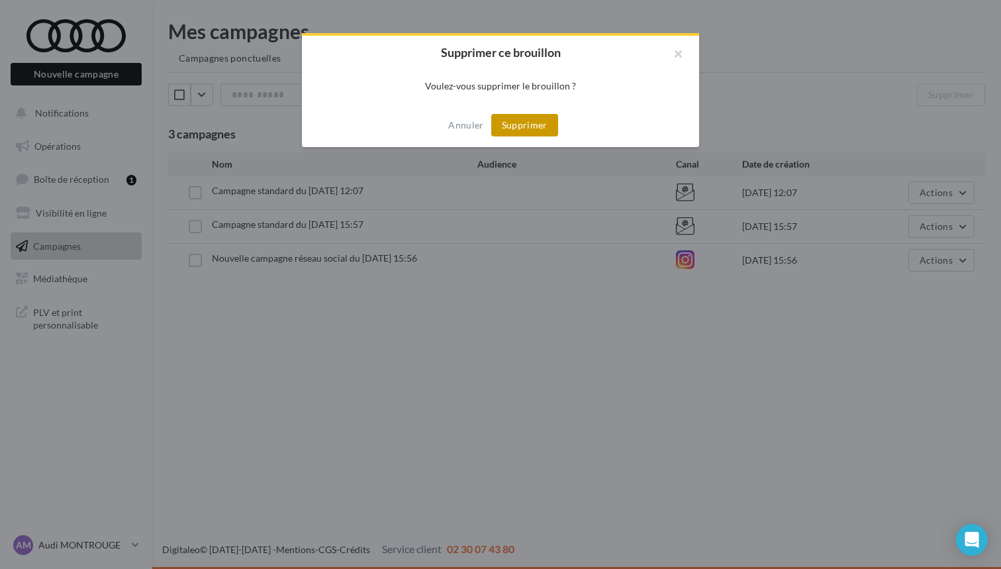
click at [525, 120] on button "Supprimer" at bounding box center [524, 125] width 67 height 23
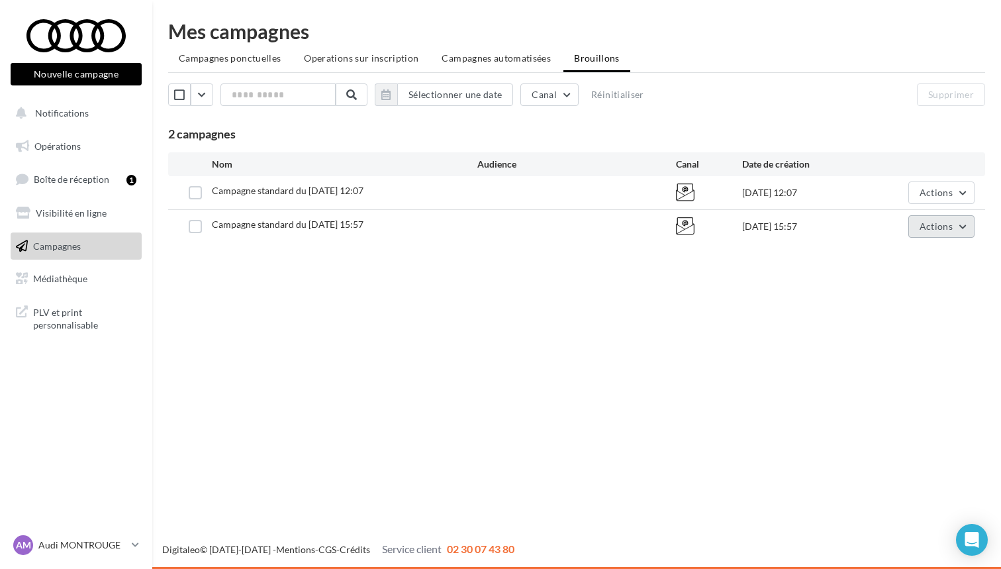
click at [944, 225] on span "Actions" at bounding box center [936, 225] width 33 height 11
click at [879, 360] on button "Supprimer" at bounding box center [908, 361] width 132 height 34
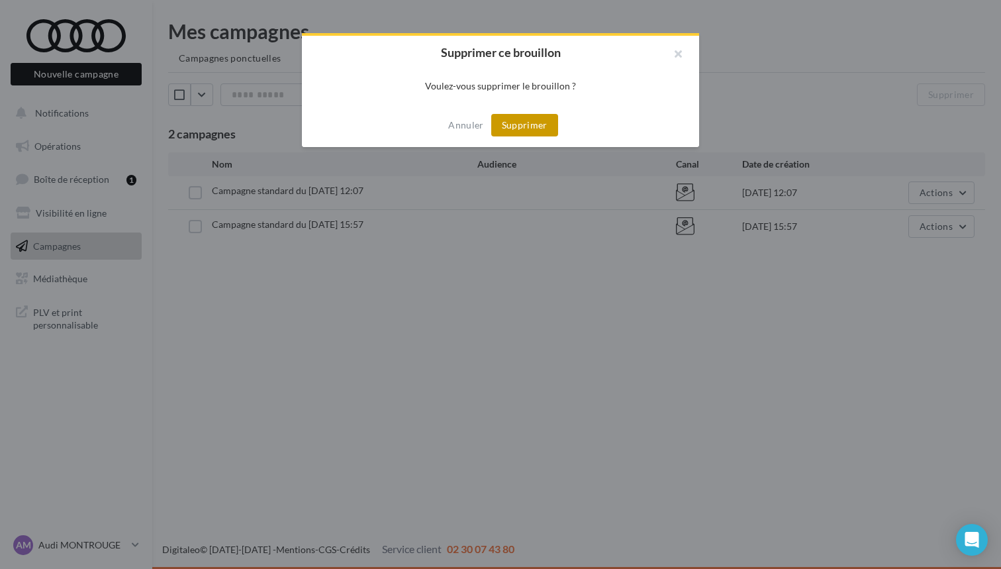
click at [539, 117] on button "Supprimer" at bounding box center [524, 125] width 67 height 23
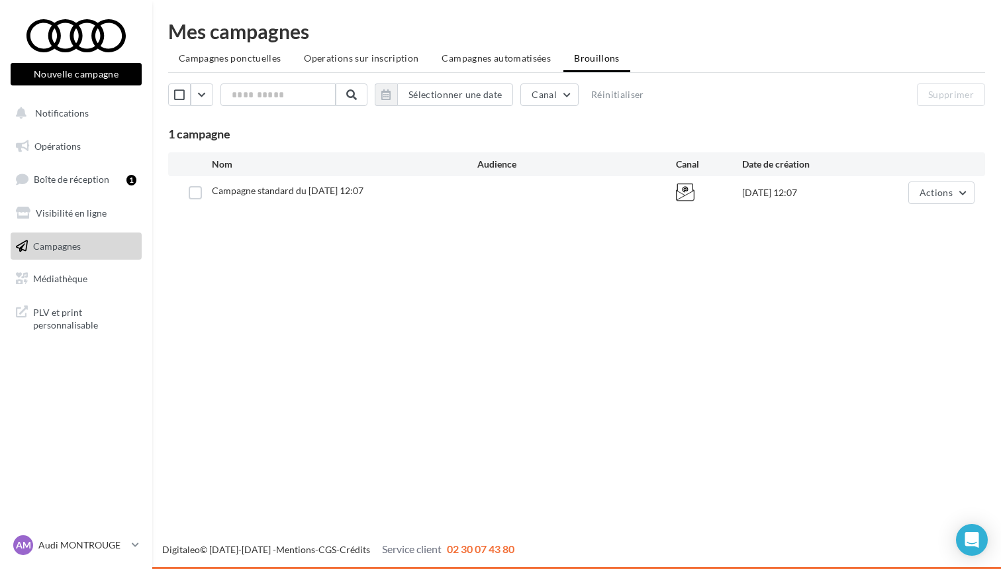
click at [974, 199] on div "Campagne standard du 29-09-2025 12:07 29/09/2025 12:07 Actions" at bounding box center [576, 192] width 817 height 33
click at [963, 199] on button "Actions" at bounding box center [941, 192] width 66 height 23
click at [922, 318] on button "Supprimer" at bounding box center [908, 327] width 132 height 34
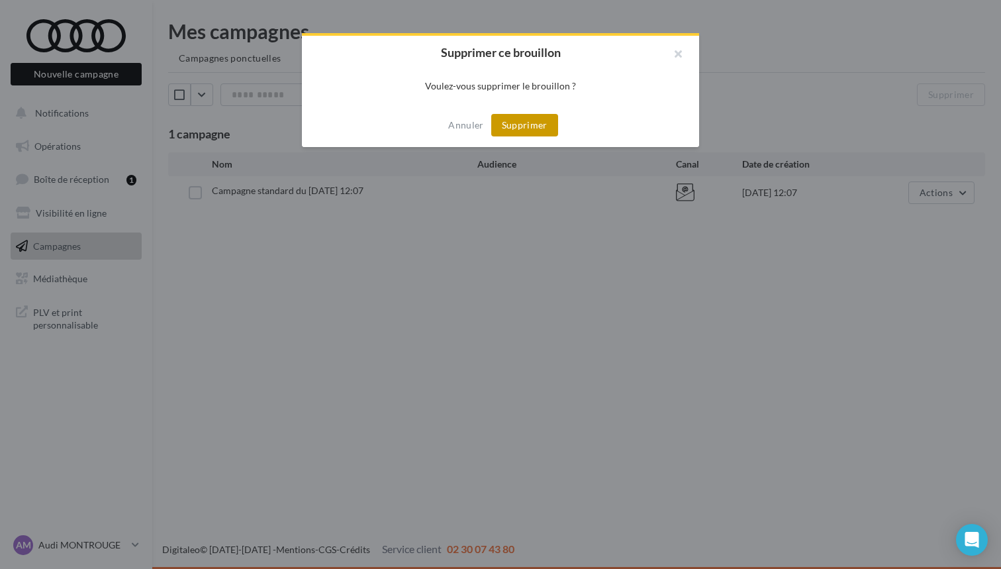
click at [518, 124] on button "Supprimer" at bounding box center [524, 125] width 67 height 23
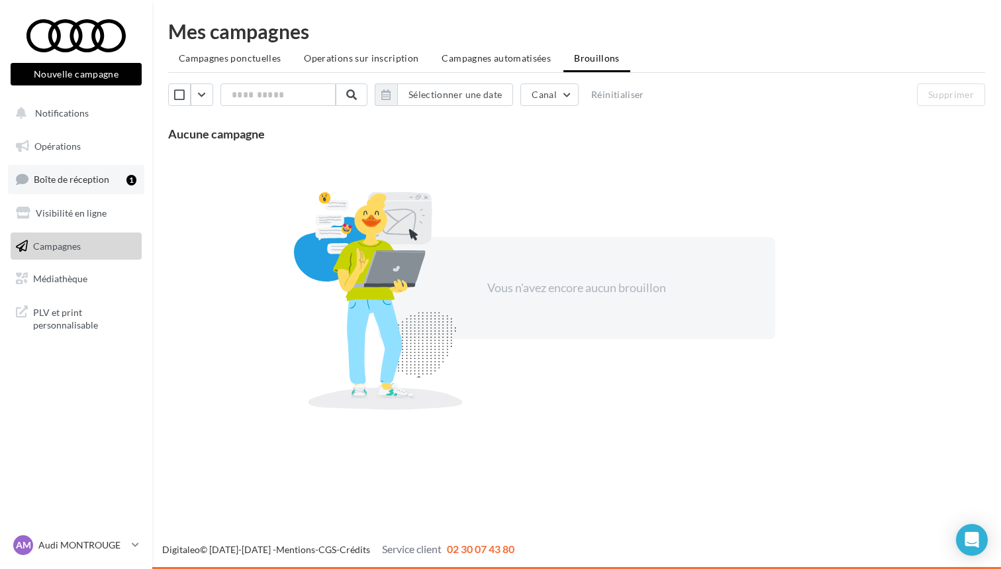
click at [50, 179] on span "Boîte de réception" at bounding box center [71, 178] width 75 height 11
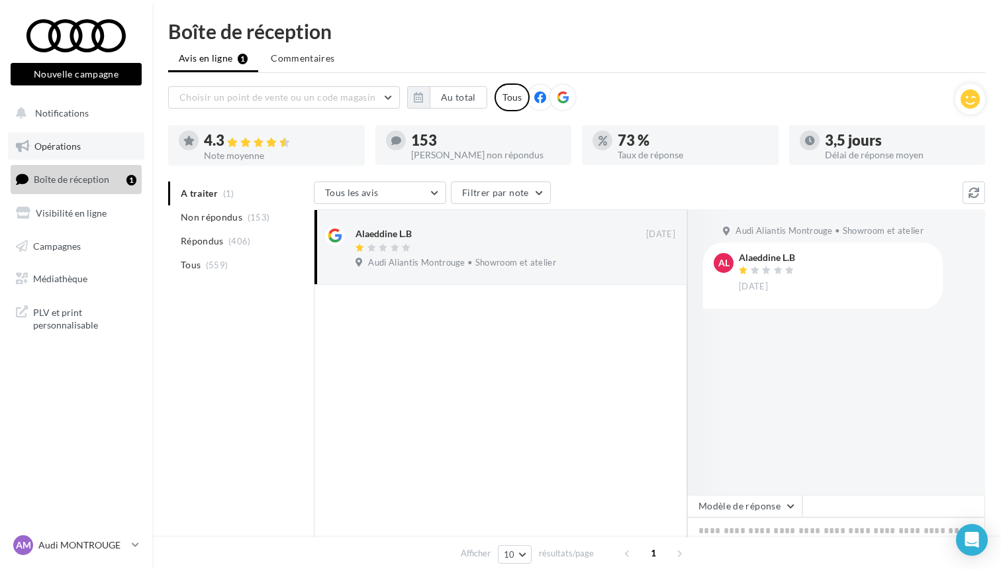
click at [89, 152] on link "Opérations" at bounding box center [76, 146] width 136 height 28
